Goal: Navigation & Orientation: Go to known website

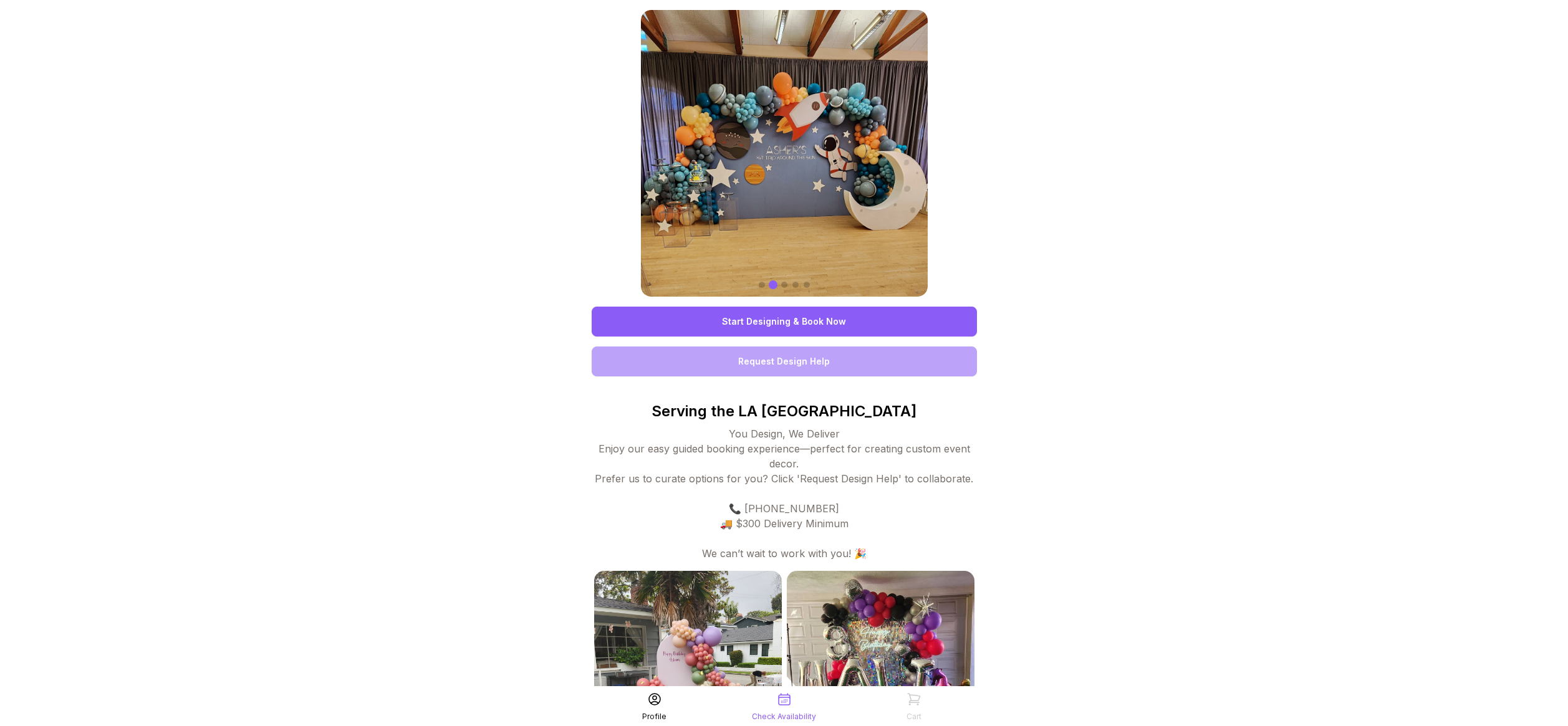
click at [308, 207] on div "Start Designing & Book Now Request Design Help Serving the LA [GEOGRAPHIC_DATA]…" at bounding box center [784, 529] width 1568 height 1058
